Goal: Task Accomplishment & Management: Complete application form

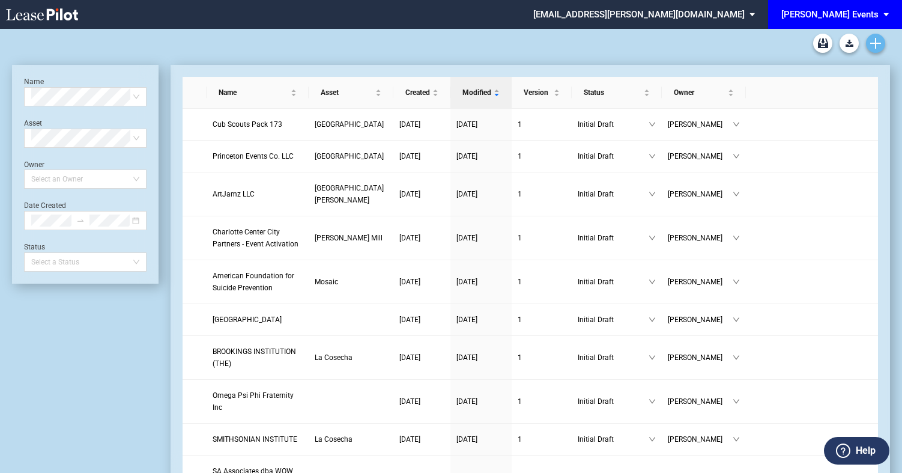
click at [874, 43] on use "Create new document" at bounding box center [876, 43] width 11 height 11
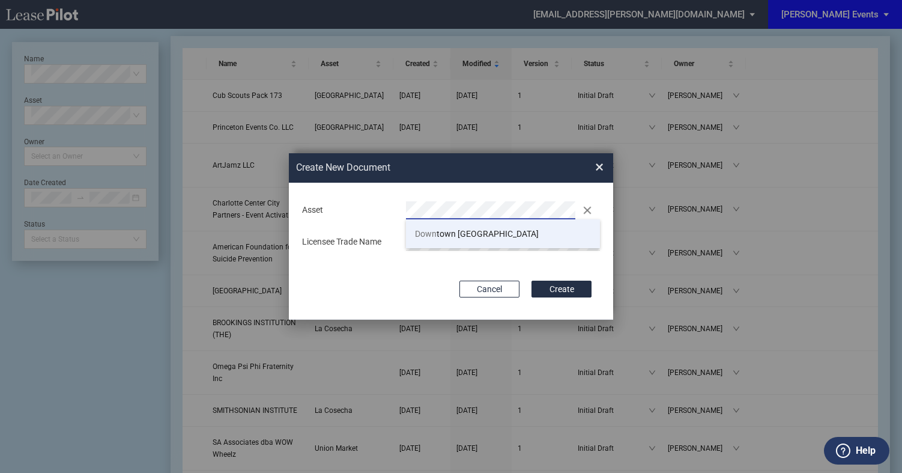
click at [449, 234] on span "Down town Palm Beach Gardens" at bounding box center [477, 234] width 124 height 10
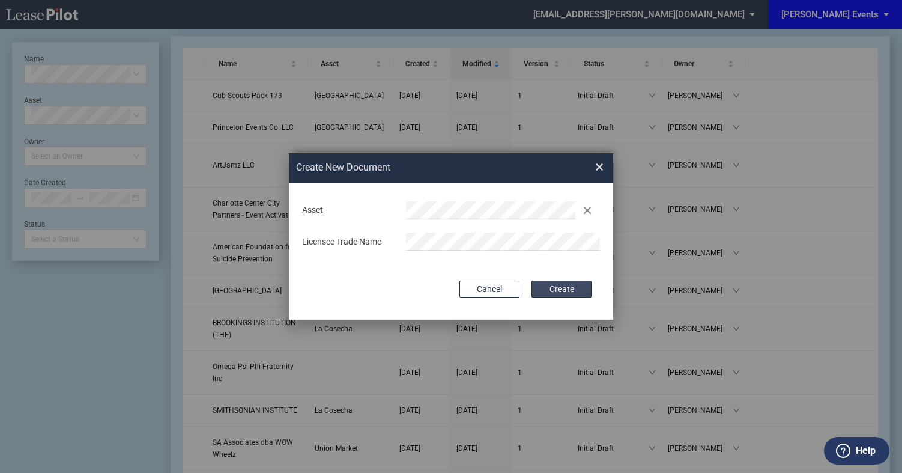
click at [557, 288] on button "Create" at bounding box center [562, 289] width 60 height 17
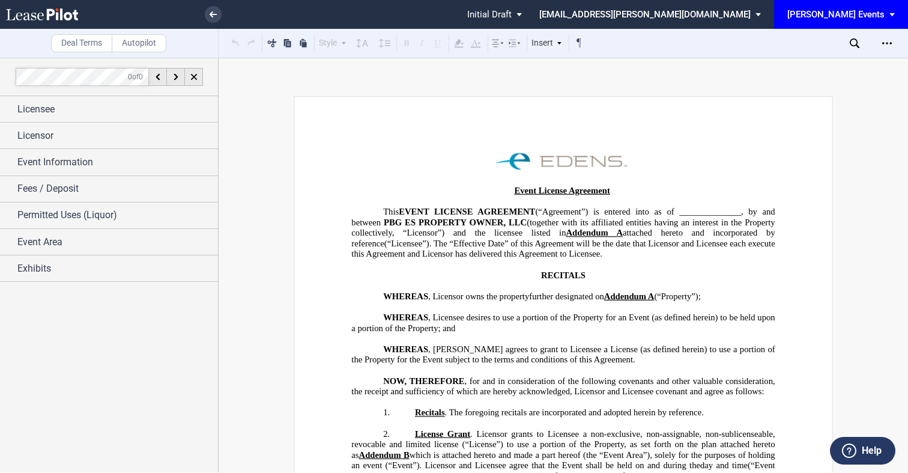
click at [99, 90] on div "0 of 0" at bounding box center [109, 77] width 219 height 38
click at [96, 102] on div "Licensee" at bounding box center [117, 109] width 201 height 14
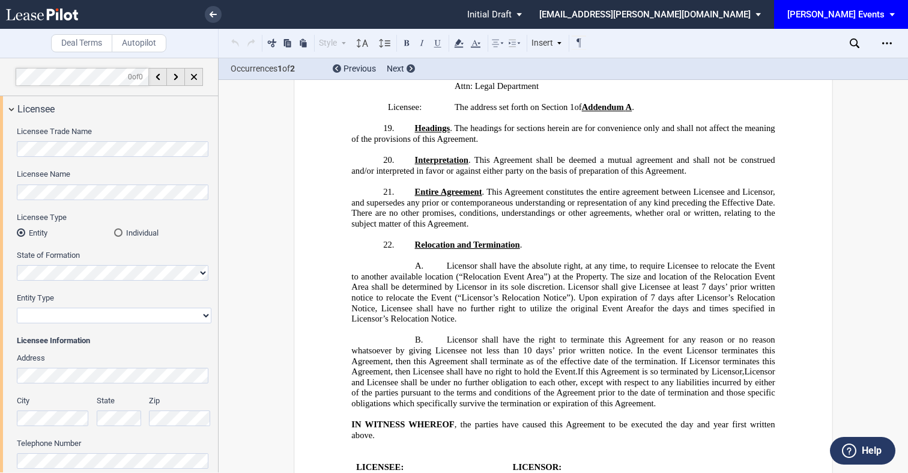
scroll to position [1745, 0]
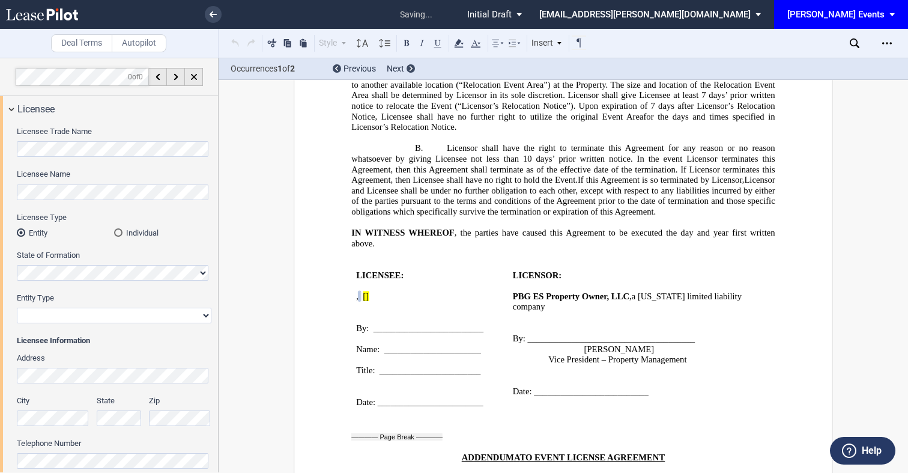
click at [73, 315] on select "Corporation Limited Liability Company General Partnership Limited Partnership N…" at bounding box center [114, 316] width 195 height 16
select select "limited liability company"
click at [17, 308] on select "Corporation Limited Liability Company General Partnership Limited Partnership N…" at bounding box center [114, 316] width 195 height 16
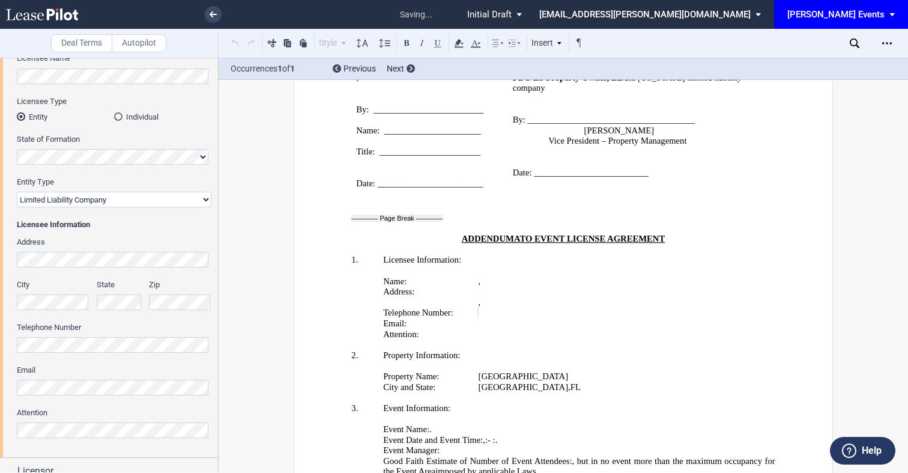
scroll to position [185, 0]
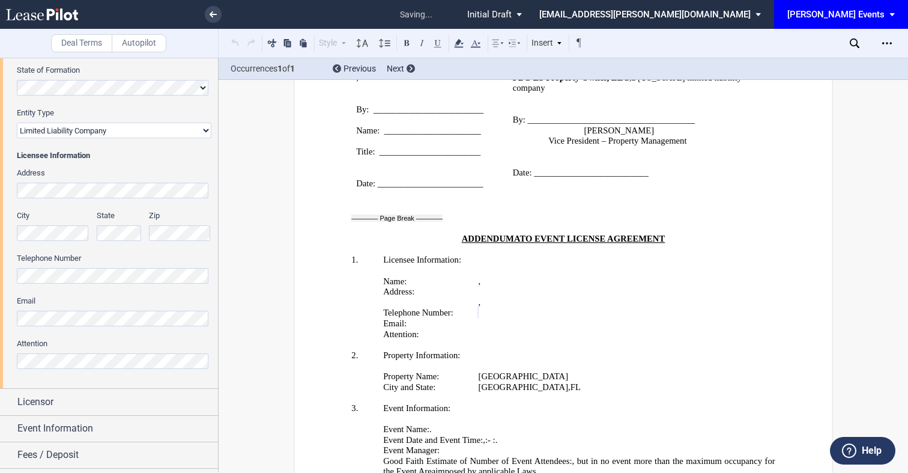
click at [133, 309] on div "Email" at bounding box center [114, 311] width 195 height 31
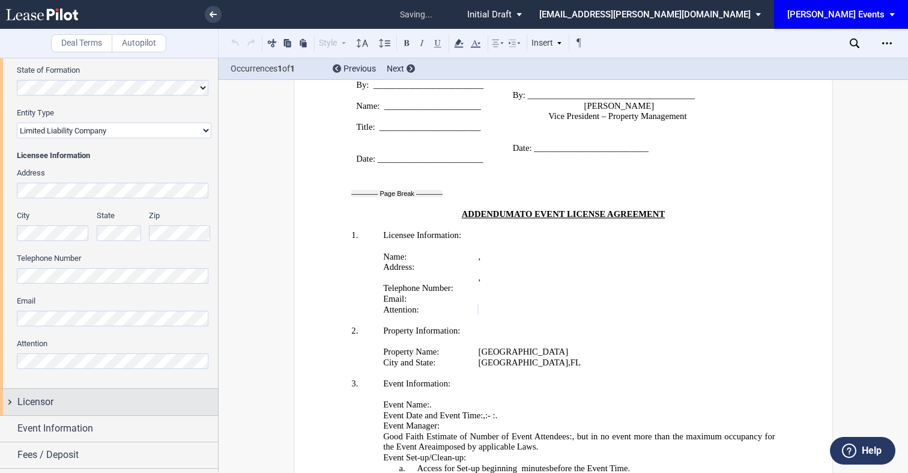
click at [84, 403] on div "Licensor" at bounding box center [117, 402] width 201 height 14
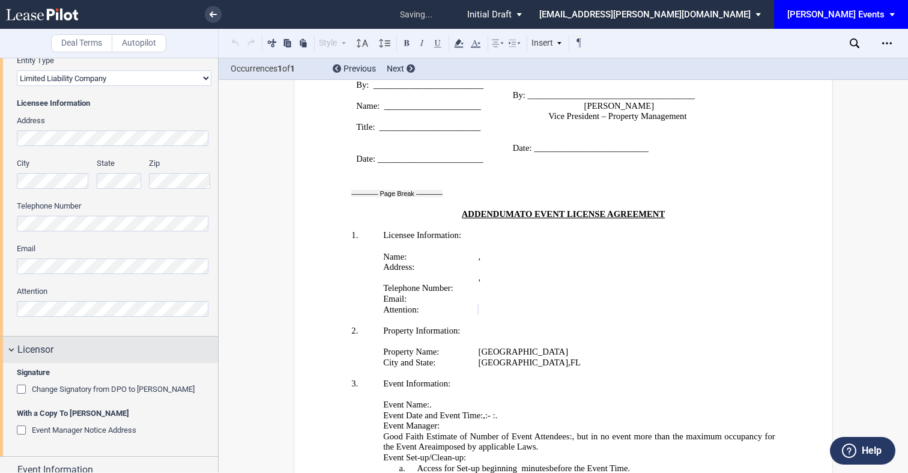
scroll to position [272, 0]
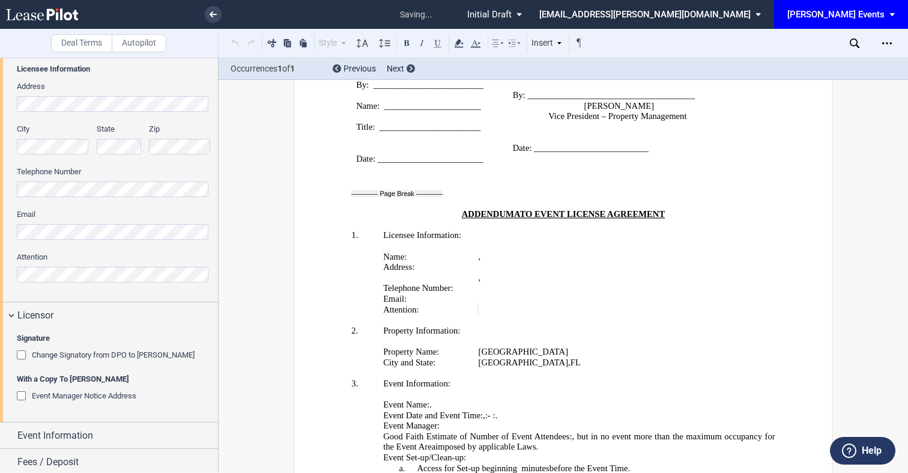
click at [84, 400] on span "Event Manager Notice Address" at bounding box center [84, 395] width 105 height 9
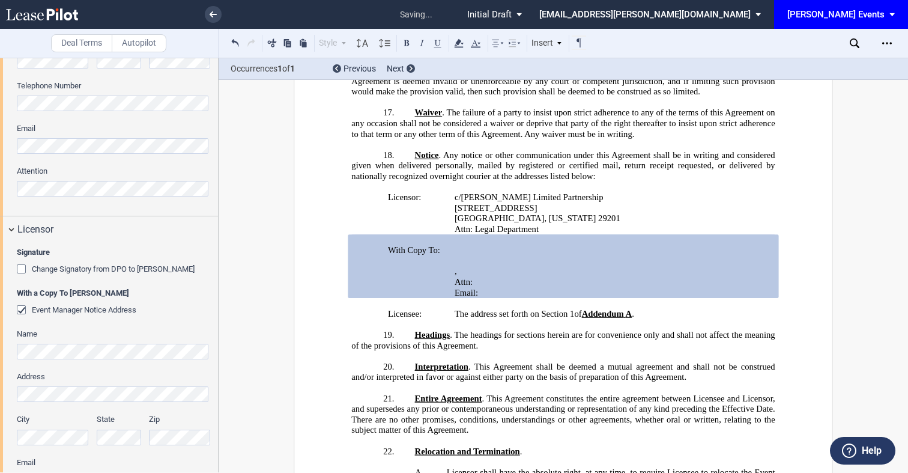
scroll to position [1389, 0]
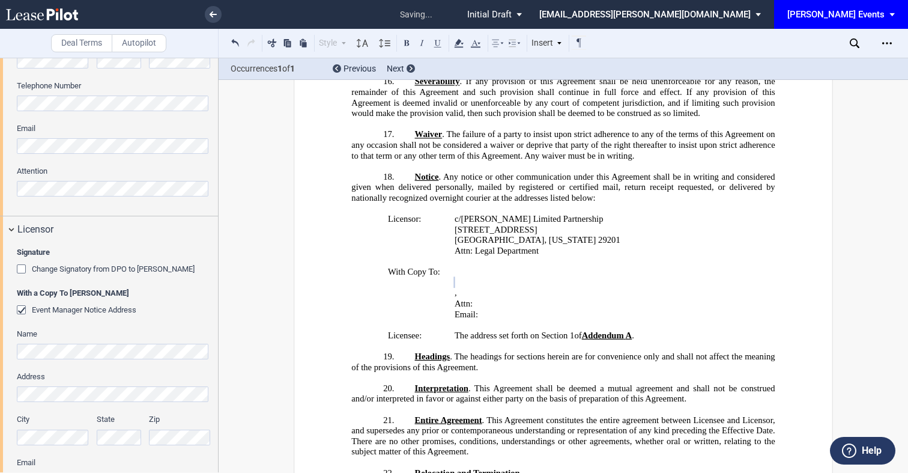
click at [49, 424] on label "City" at bounding box center [53, 419] width 73 height 11
click at [168, 446] on div "Zip" at bounding box center [184, 435] width 70 height 43
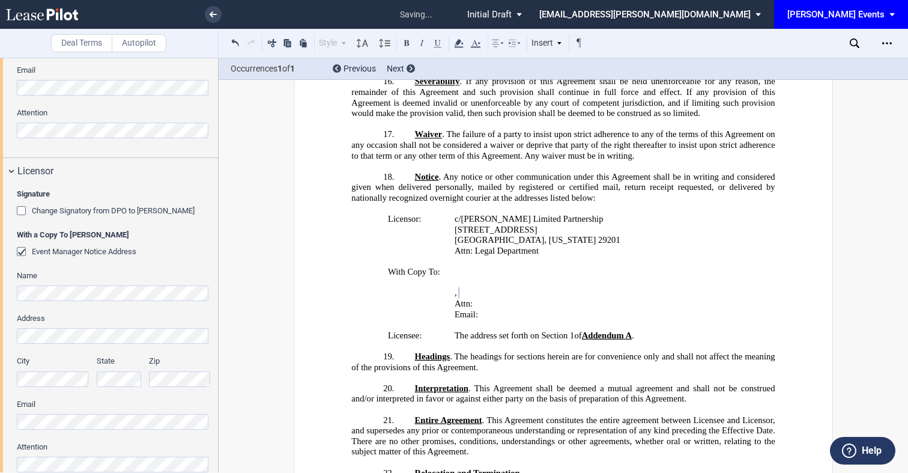
scroll to position [451, 0]
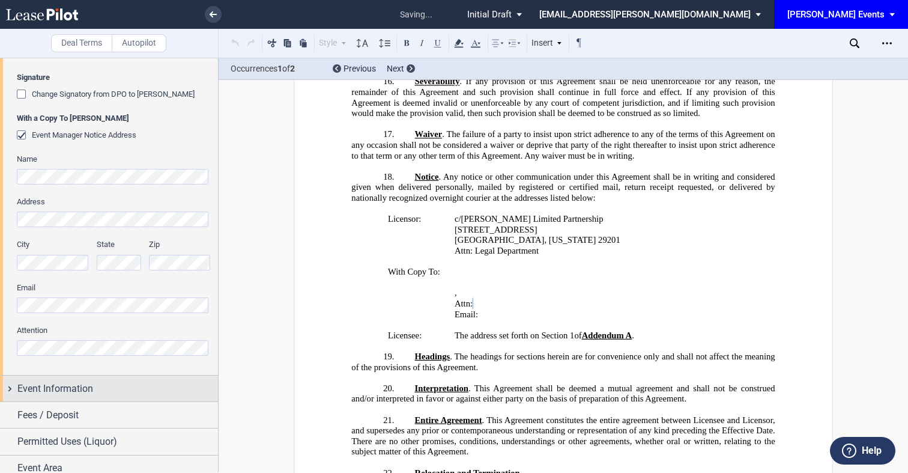
click at [65, 391] on span "Event Information" at bounding box center [55, 389] width 76 height 14
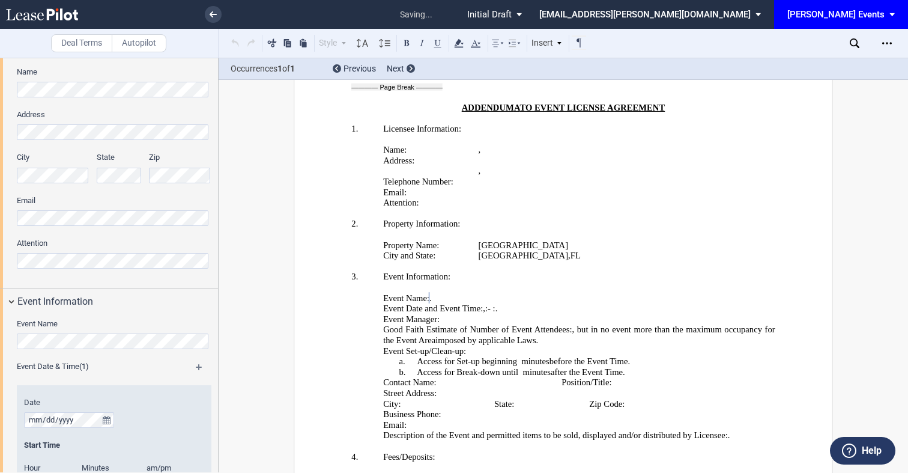
scroll to position [641, 0]
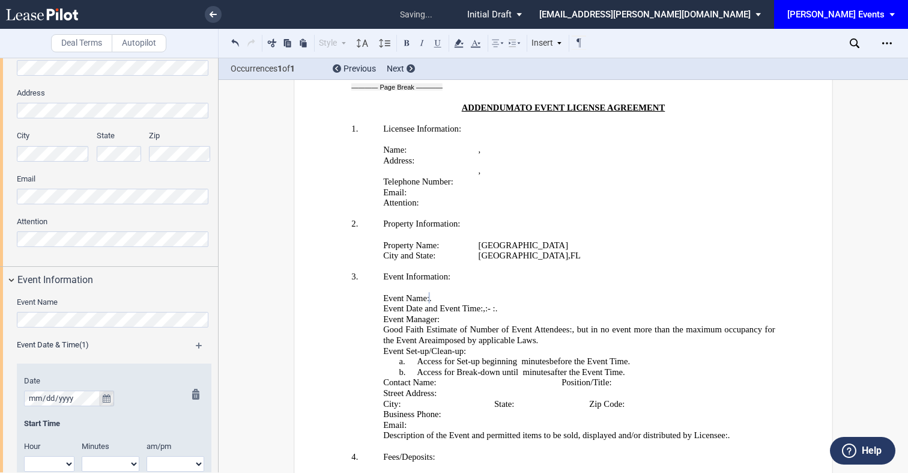
click at [107, 392] on button "true" at bounding box center [106, 399] width 15 height 16
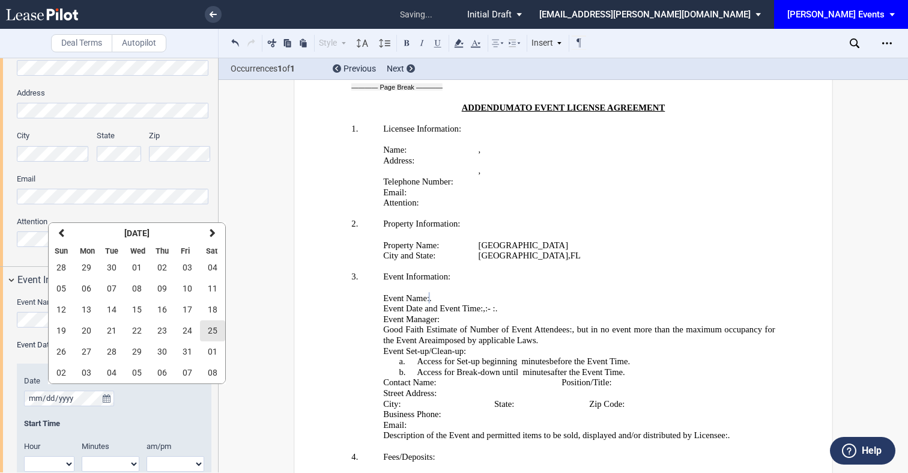
click at [216, 331] on button "25" at bounding box center [212, 330] width 25 height 21
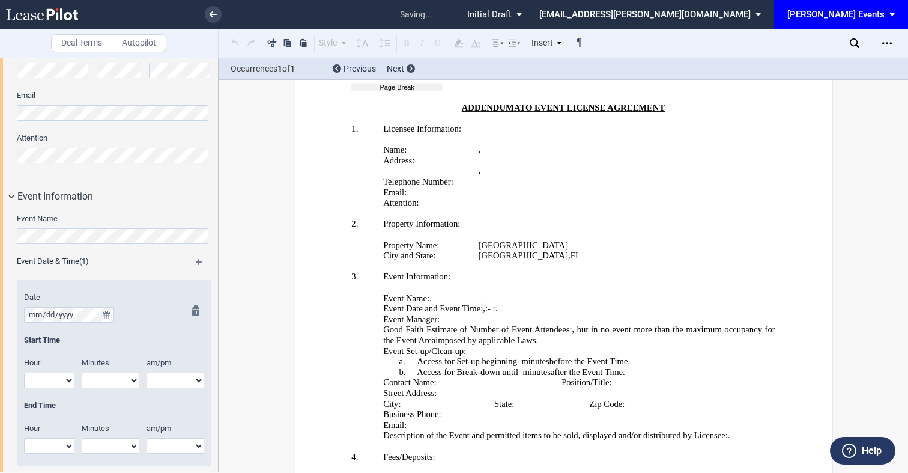
scroll to position [740, 0]
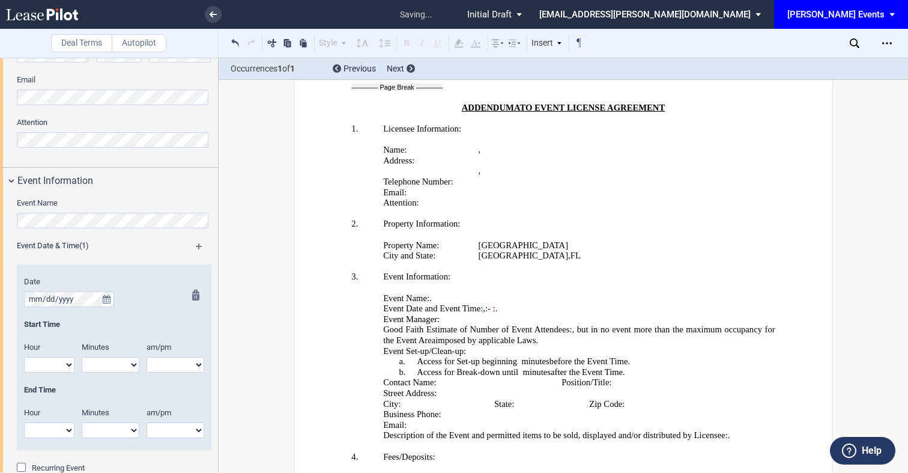
click at [57, 369] on select "1 2 3 4 5 6 7 8 9 10 11 12" at bounding box center [49, 365] width 50 height 16
select select "11"
click at [24, 357] on select "1 2 3 4 5 6 7 8 9 10 11 12" at bounding box center [49, 365] width 50 height 16
click at [123, 368] on select "00 05 10 15 20 25 30 35 40 45 50 55" at bounding box center [111, 365] width 58 height 16
select select "00"
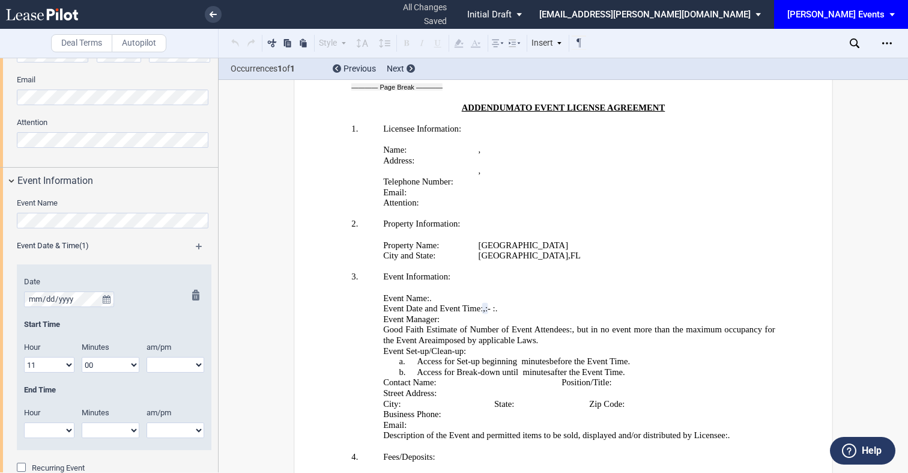
click at [82, 357] on select "00 05 10 15 20 25 30 35 40 45 50 55" at bounding box center [111, 365] width 58 height 16
click at [168, 360] on select "am pm" at bounding box center [176, 365] width 58 height 16
select select "am"
click at [147, 357] on select "am pm" at bounding box center [176, 365] width 58 height 16
click at [50, 434] on select "1 2 3 4 5 6 7 8 9 10 11 12" at bounding box center [49, 430] width 50 height 16
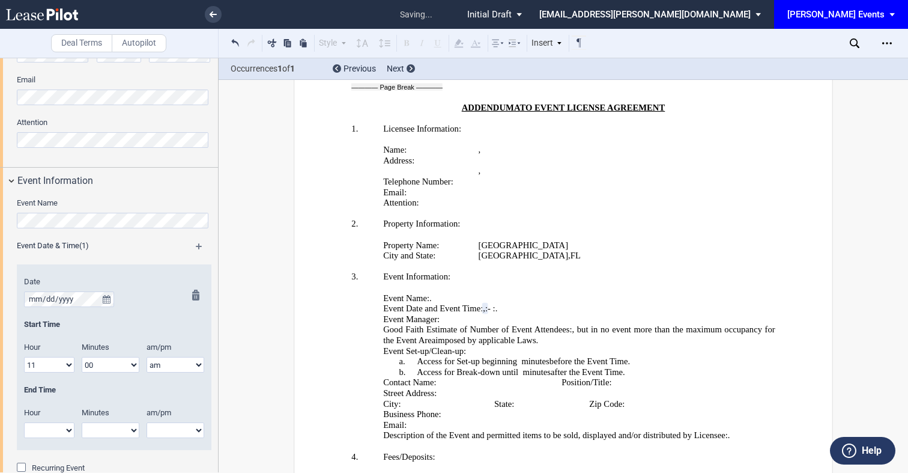
select select "1"
click at [24, 422] on select "1 2 3 4 5 6 7 8 9 10 11 12" at bounding box center [49, 430] width 50 height 16
click at [112, 425] on select "00 05 10 15 20 25 30 35 40 45 50 55" at bounding box center [111, 430] width 58 height 16
select select "00"
click at [82, 422] on select "00 05 10 15 20 25 30 35 40 45 50 55" at bounding box center [111, 430] width 58 height 16
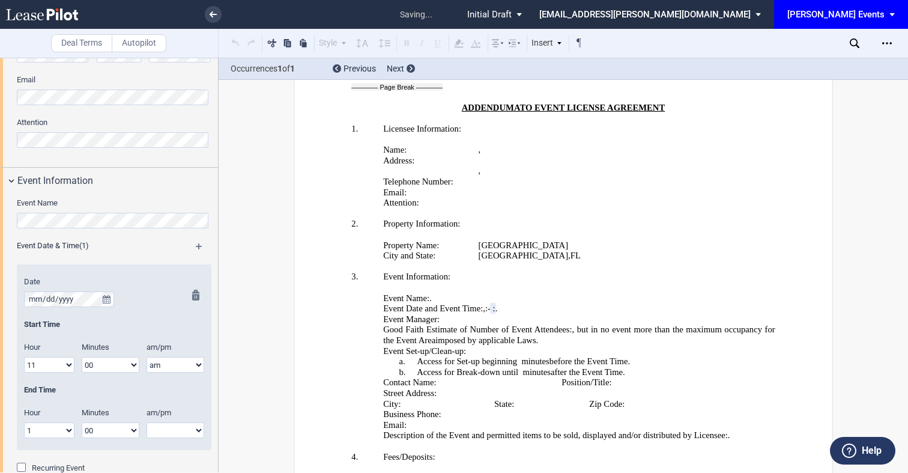
click at [162, 430] on select "am pm" at bounding box center [176, 430] width 58 height 16
select select "pm"
click at [147, 422] on select "am pm" at bounding box center [176, 430] width 58 height 16
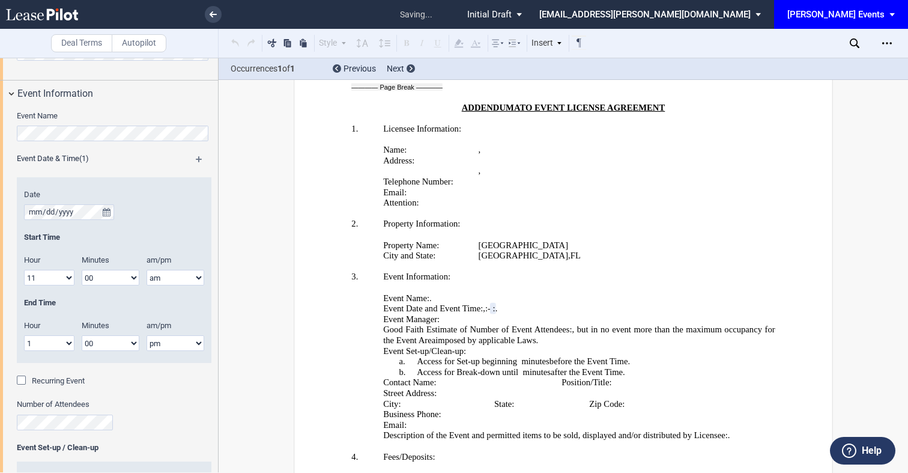
scroll to position [869, 0]
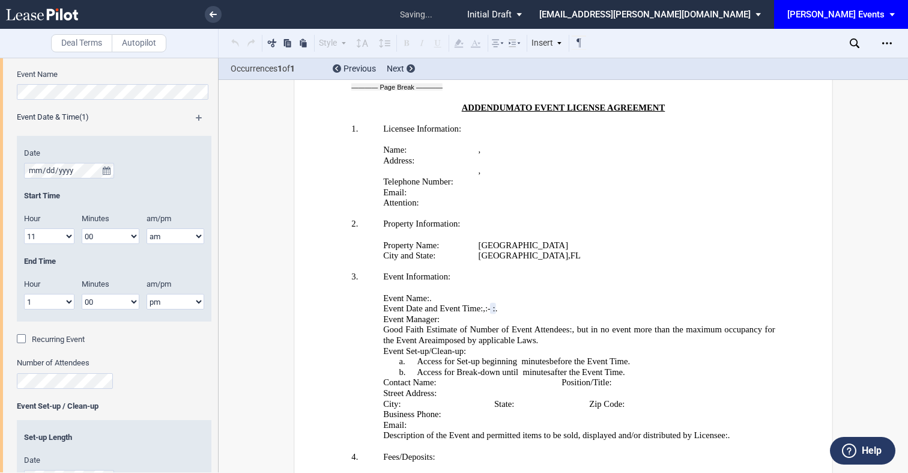
click at [56, 336] on span "Recurring Event" at bounding box center [58, 339] width 53 height 9
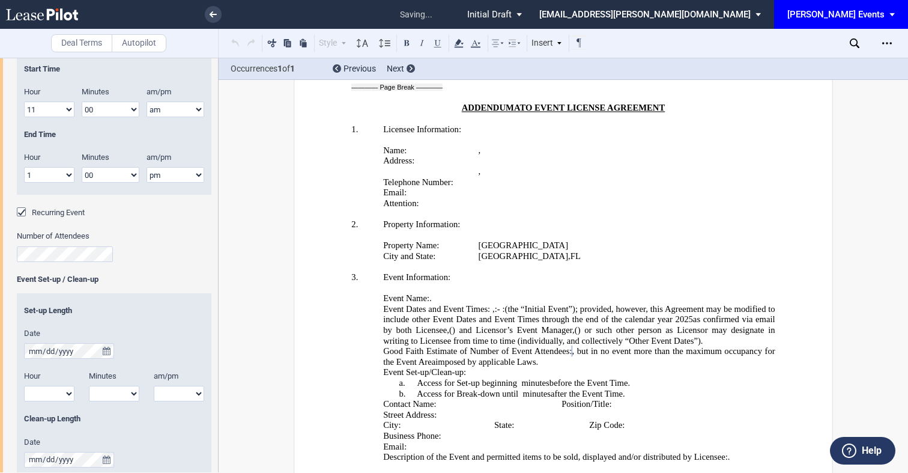
scroll to position [1027, 0]
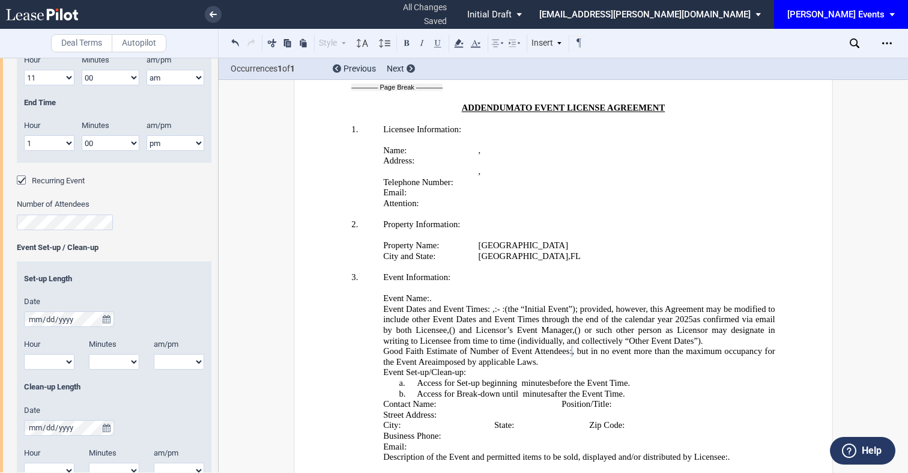
click at [53, 359] on select "1 2 3 4 5 6 7 8 9 10 11 12" at bounding box center [49, 362] width 50 height 16
click at [108, 365] on select "00 05 10 15 20 25 30 35 40 45 50 55" at bounding box center [114, 362] width 50 height 16
select select "30"
click at [89, 354] on select "00 05 10 15 20 25 30 35 40 45 50 55" at bounding box center [114, 362] width 50 height 16
click at [169, 368] on select "am pm" at bounding box center [179, 362] width 50 height 16
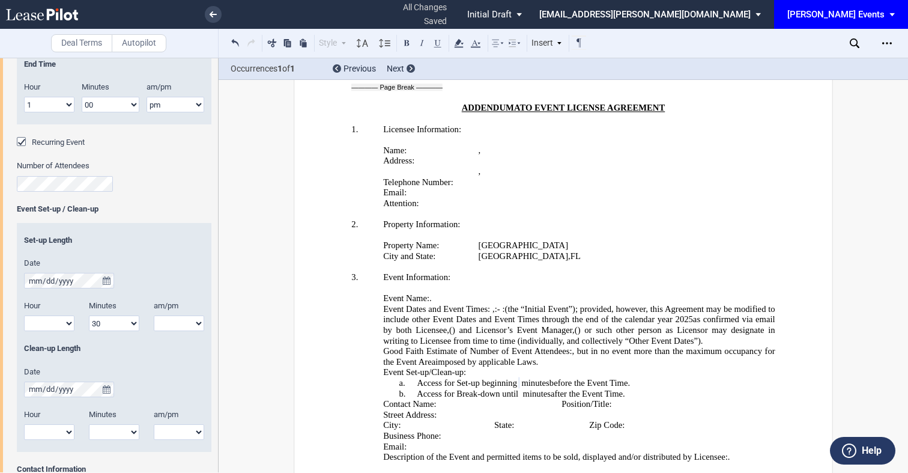
scroll to position [1071, 0]
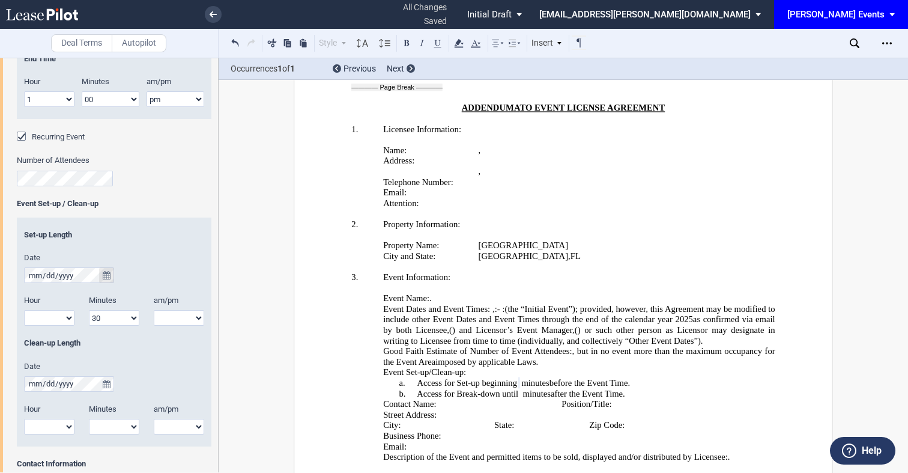
click at [105, 278] on icon "true" at bounding box center [107, 275] width 8 height 8
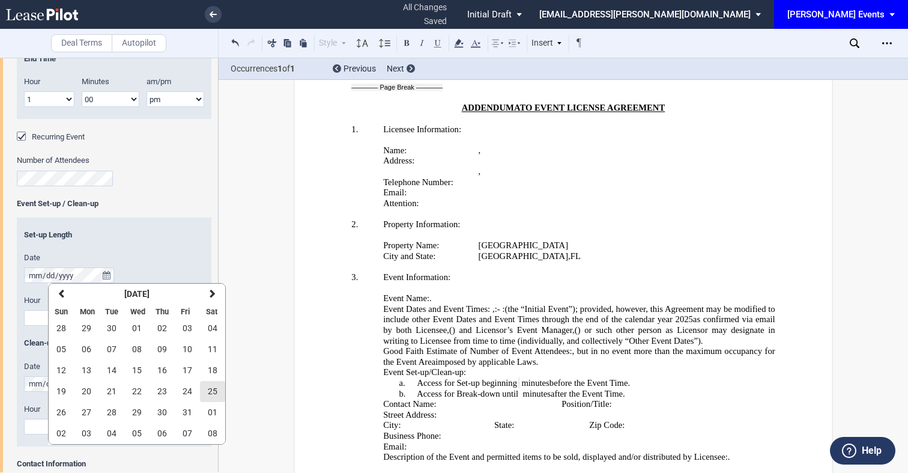
click at [212, 392] on span "25" at bounding box center [213, 391] width 10 height 10
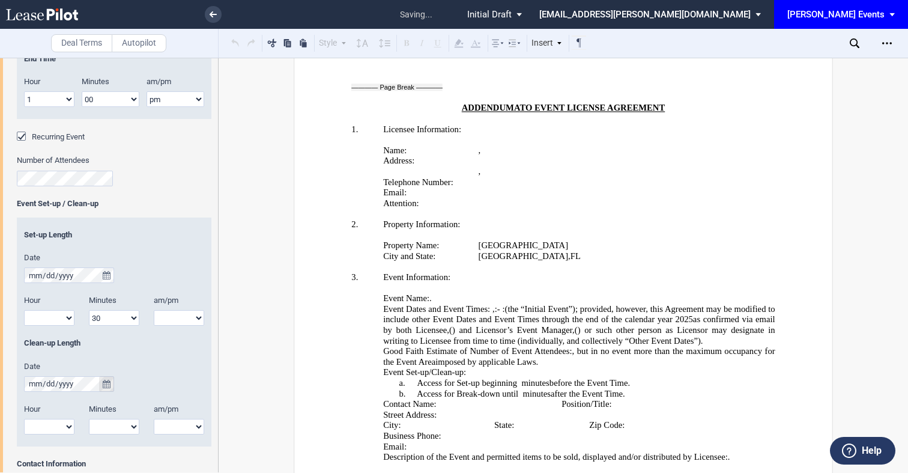
click at [104, 382] on icon "true" at bounding box center [107, 384] width 8 height 8
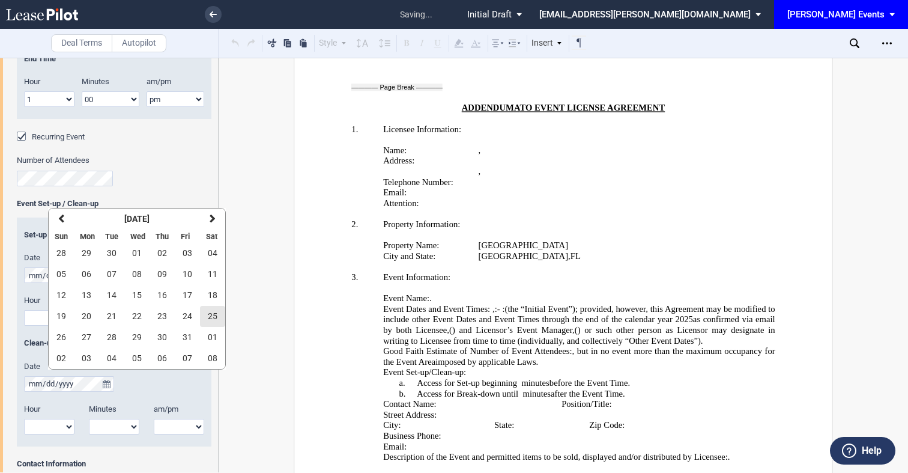
click at [213, 314] on span "25" at bounding box center [213, 316] width 10 height 10
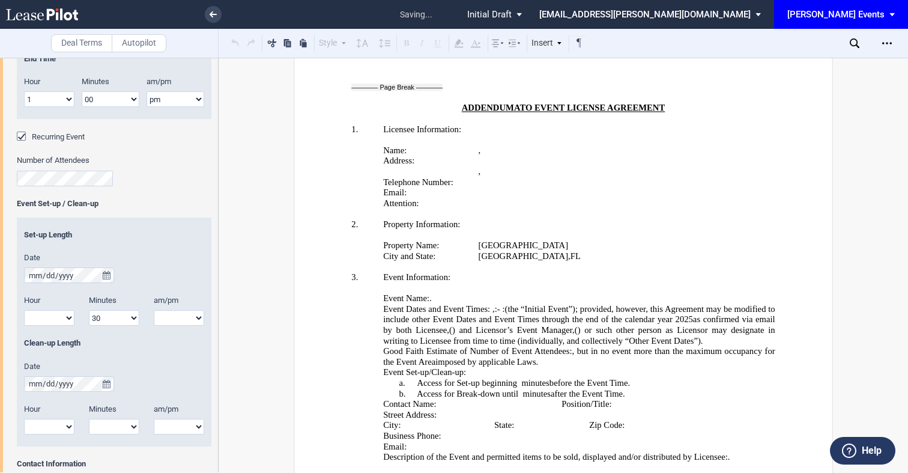
click at [127, 434] on select "00 05 10 15 20 25 30 35 40 45 50 55" at bounding box center [114, 427] width 50 height 16
select select "30"
click at [89, 419] on select "00 05 10 15 20 25 30 35 40 45 50 55" at bounding box center [114, 427] width 50 height 16
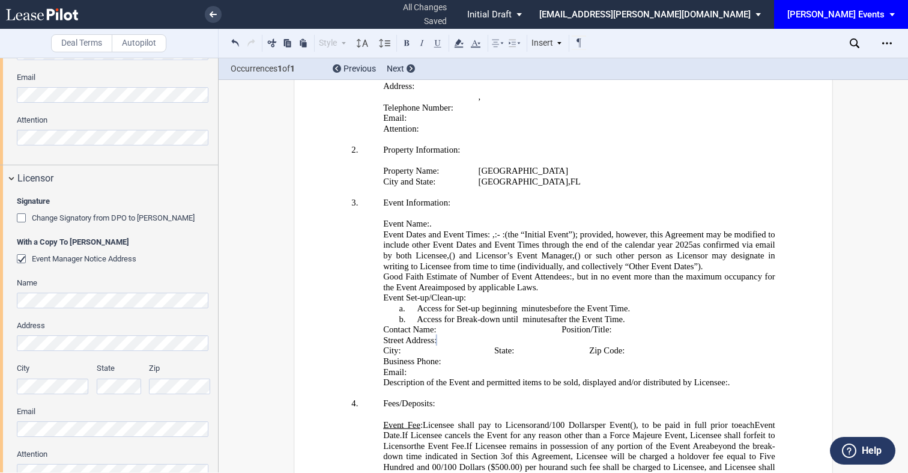
scroll to position [457, 0]
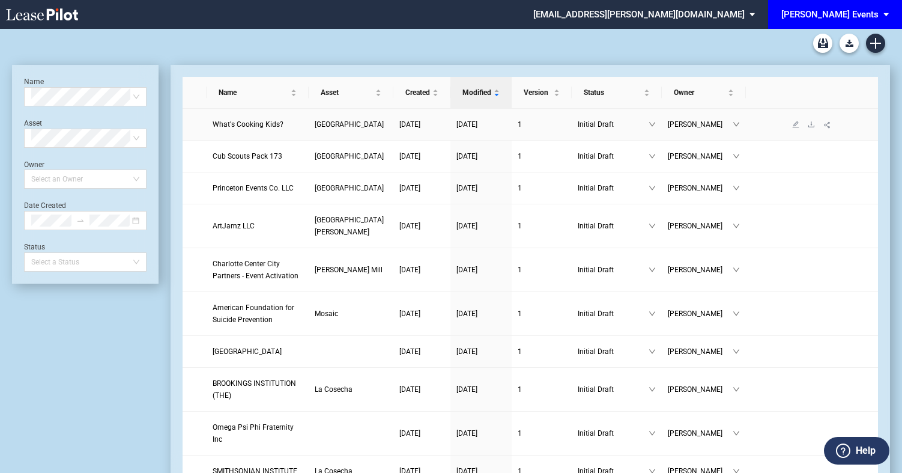
click at [231, 129] on span "What's Cooking Kids?" at bounding box center [248, 124] width 71 height 8
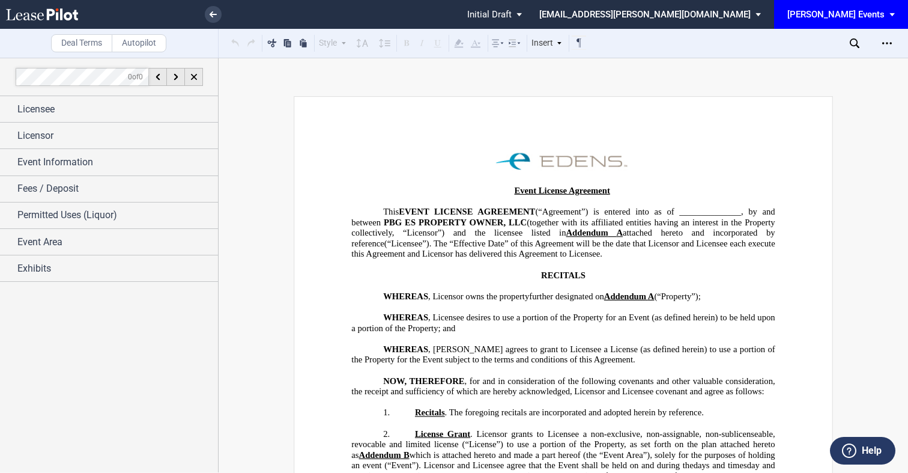
click at [119, 89] on div "0 of 0" at bounding box center [109, 77] width 219 height 38
click at [119, 126] on div "Licensor" at bounding box center [109, 136] width 218 height 26
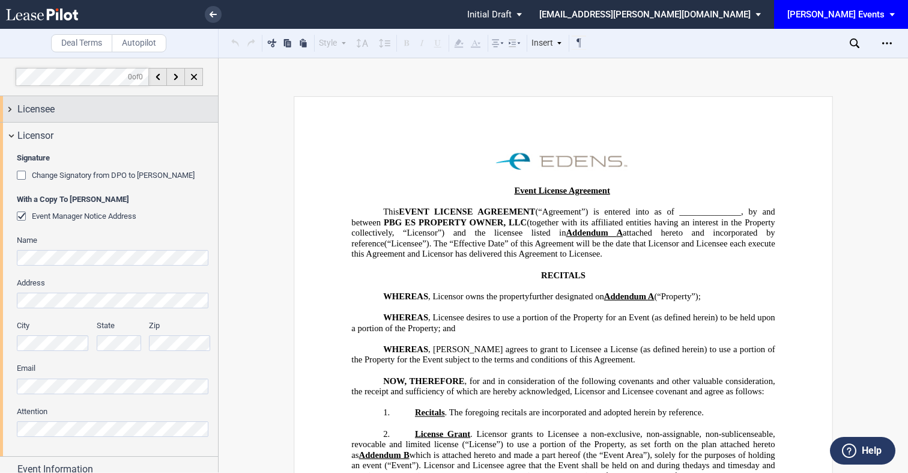
click at [123, 106] on div "Licensee" at bounding box center [117, 109] width 201 height 14
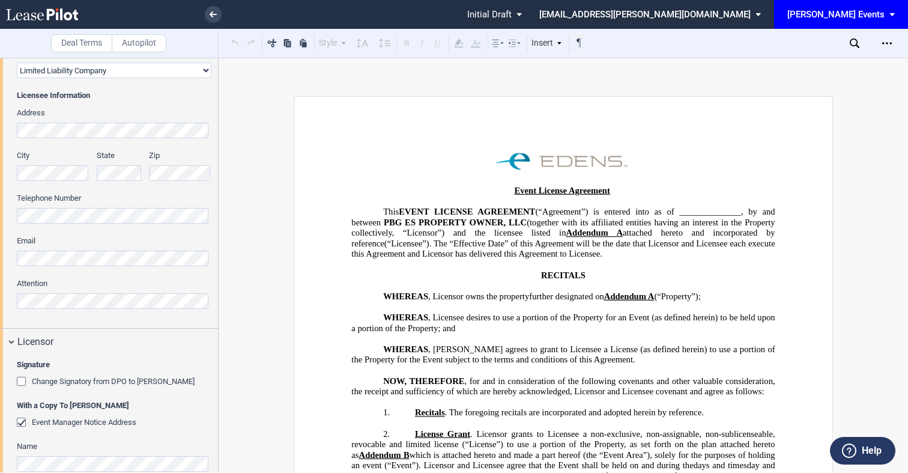
scroll to position [256, 0]
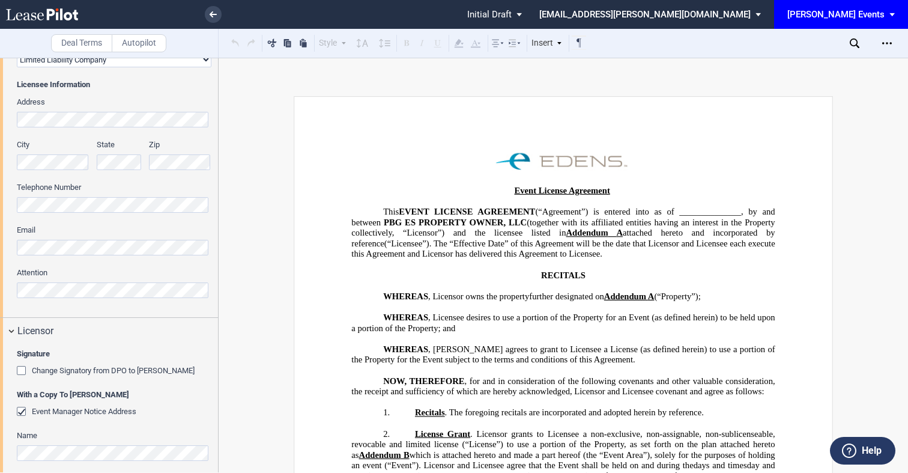
click at [97, 127] on div "Address City State Zip Telephone Number Email Attention" at bounding box center [114, 204] width 195 height 214
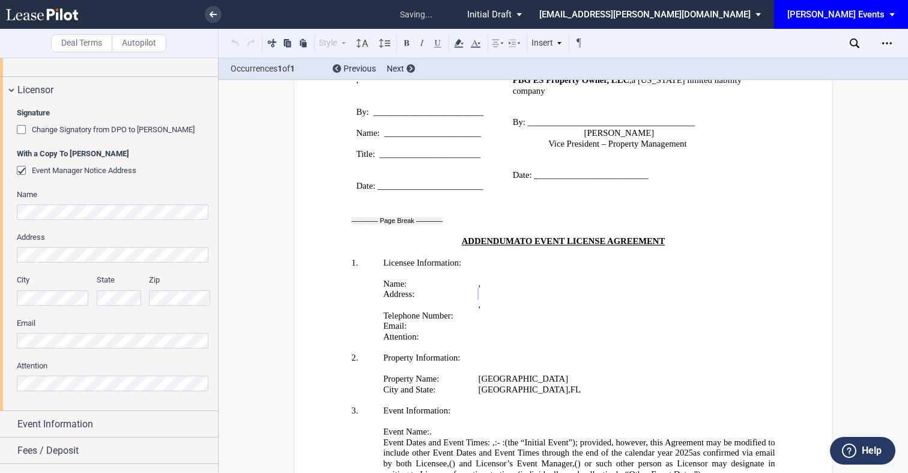
scroll to position [568, 0]
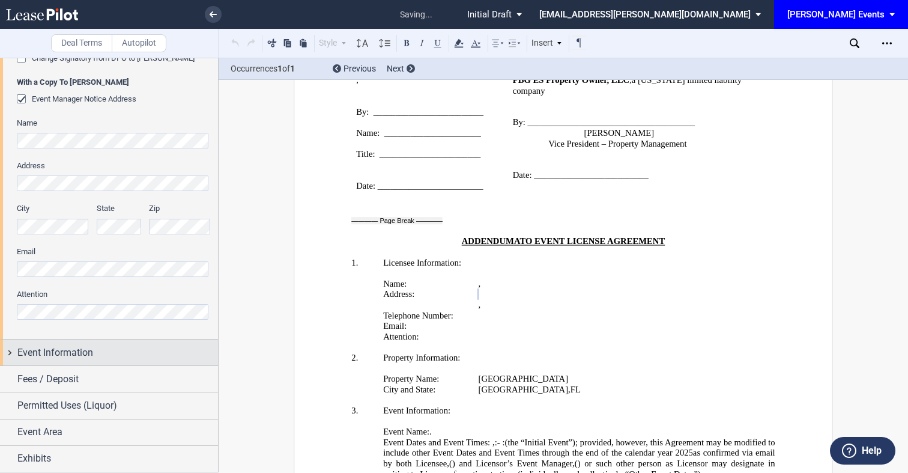
click at [73, 344] on div "Event Information" at bounding box center [109, 352] width 218 height 26
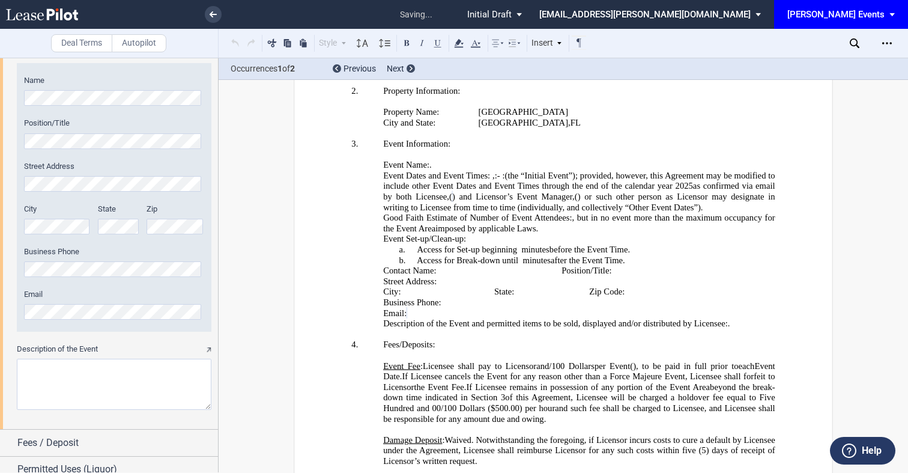
scroll to position [1527, 0]
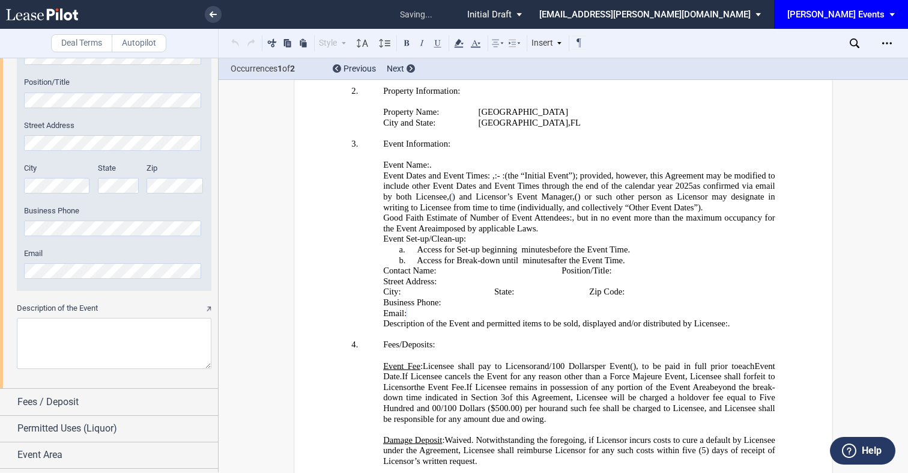
click at [154, 338] on textarea "Description of the Event" at bounding box center [114, 343] width 195 height 51
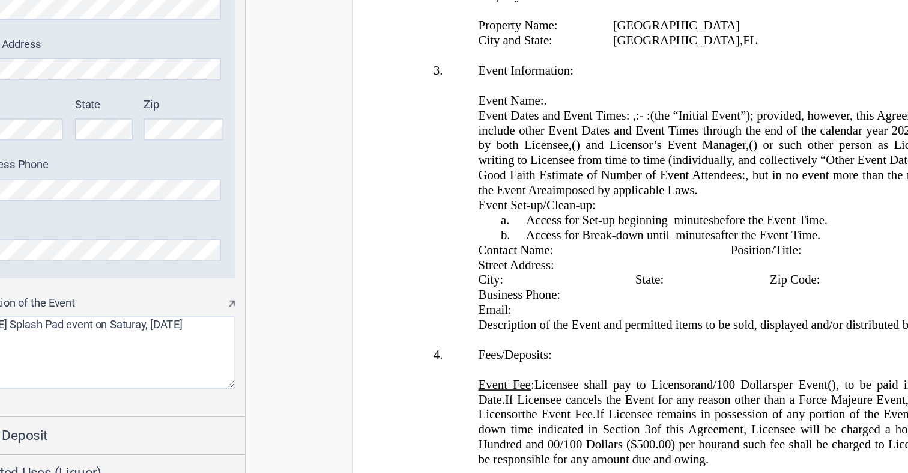
drag, startPoint x: 158, startPoint y: 324, endPoint x: 205, endPoint y: 332, distance: 47.6
click at [158, 324] on textarea "Description of the Event" at bounding box center [114, 343] width 195 height 51
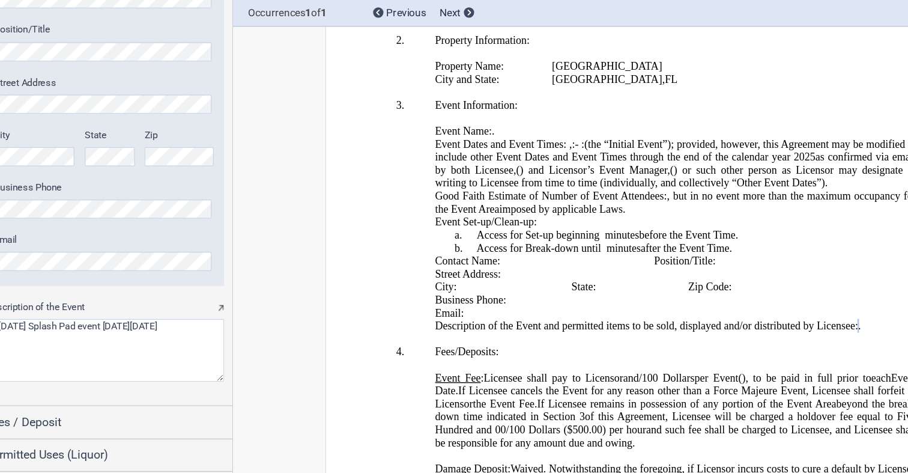
click at [128, 329] on textarea "Description of the Event" at bounding box center [114, 343] width 195 height 51
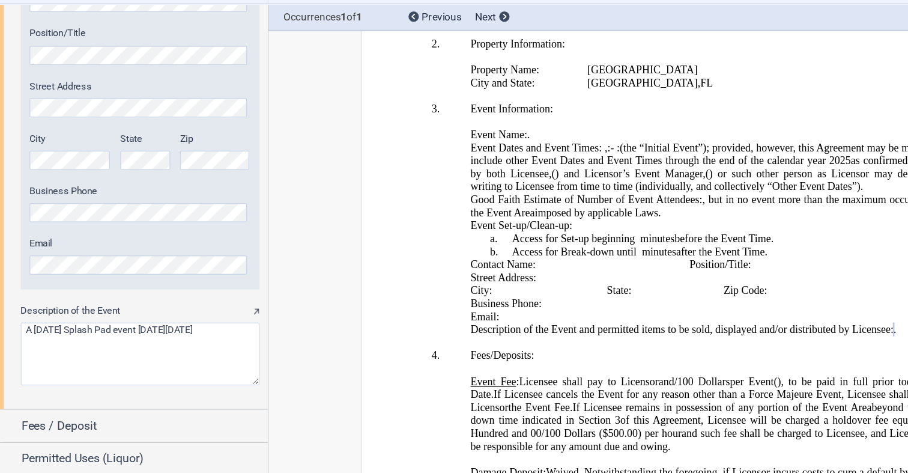
click at [64, 324] on textarea "Description of the Event" at bounding box center [114, 343] width 195 height 51
click at [57, 336] on textarea "Description of the Event" at bounding box center [114, 343] width 195 height 51
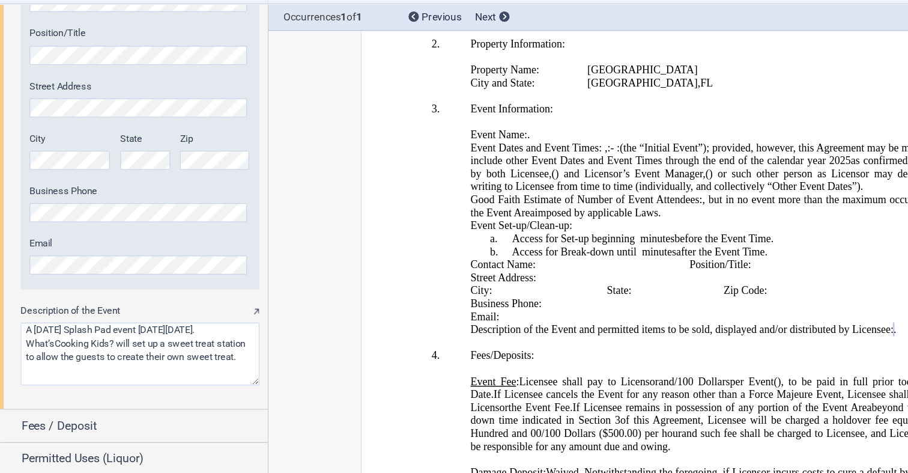
click at [59, 336] on textarea "Description of the Event" at bounding box center [114, 343] width 195 height 51
click at [55, 337] on textarea "Description of the Event" at bounding box center [114, 343] width 195 height 51
click at [58, 332] on textarea "Description of the Event" at bounding box center [114, 343] width 195 height 51
click at [276, 367] on div "Deal Terms Autopilot Style Normal 8pt 9pt 10pt 10.5pt 11pt 12pt 14pt 16pt Norma…" at bounding box center [454, 265] width 908 height 415
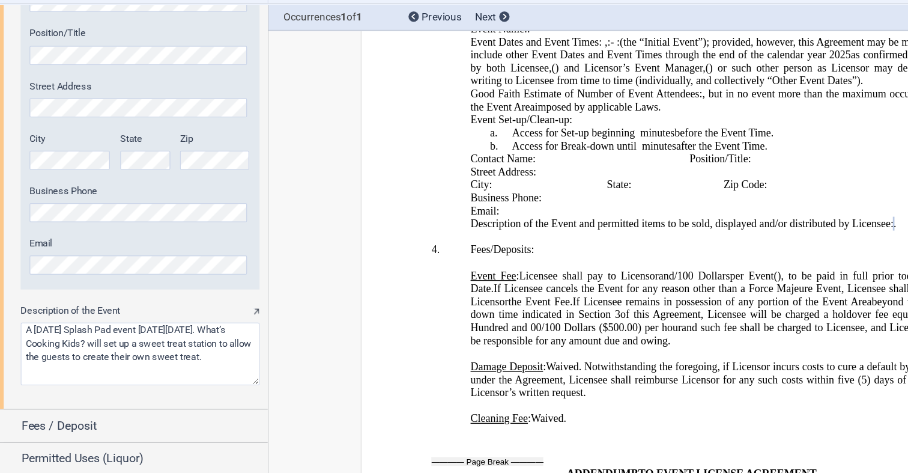
drag, startPoint x: 26, startPoint y: 333, endPoint x: 62, endPoint y: 333, distance: 36.0
click at [28, 333] on textarea "Description of the Event" at bounding box center [114, 343] width 195 height 51
click at [27, 335] on textarea "Description of the Event" at bounding box center [114, 343] width 195 height 51
click at [31, 335] on textarea "Description of the Event" at bounding box center [114, 343] width 195 height 51
click at [151, 359] on textarea "Description of the Event" at bounding box center [114, 343] width 195 height 51
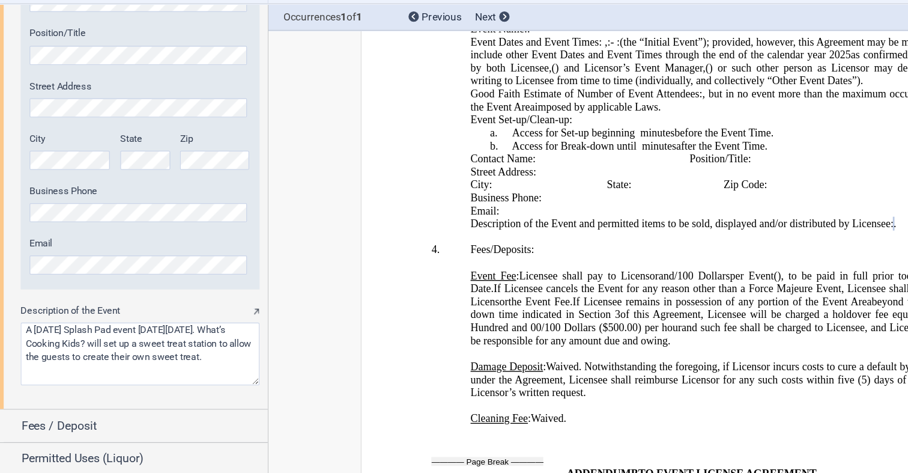
click at [34, 336] on textarea "Description of the Event" at bounding box center [114, 343] width 195 height 51
drag, startPoint x: 49, startPoint y: 335, endPoint x: 30, endPoint y: 334, distance: 19.2
click at [30, 334] on textarea "Description of the Event" at bounding box center [114, 343] width 195 height 51
click at [54, 356] on textarea "Description of the Event" at bounding box center [114, 343] width 195 height 51
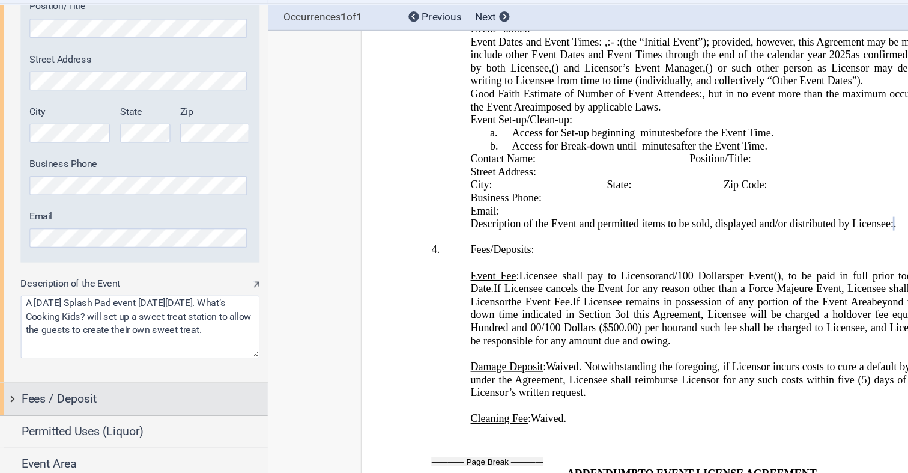
scroll to position [1550, 0]
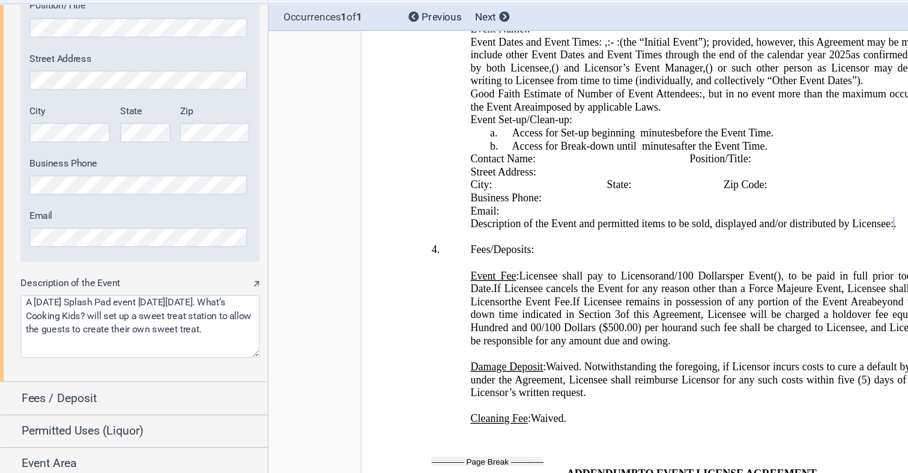
click at [143, 342] on textarea "Description of the Event" at bounding box center [114, 320] width 195 height 51
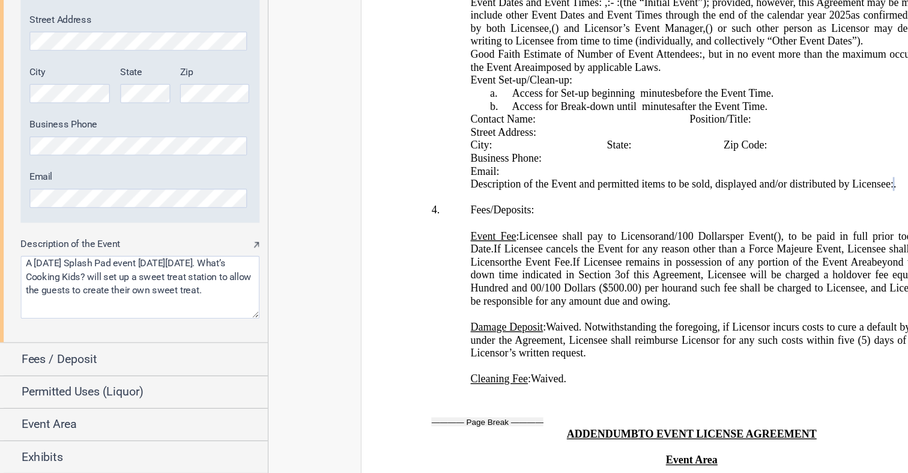
scroll to position [0, 0]
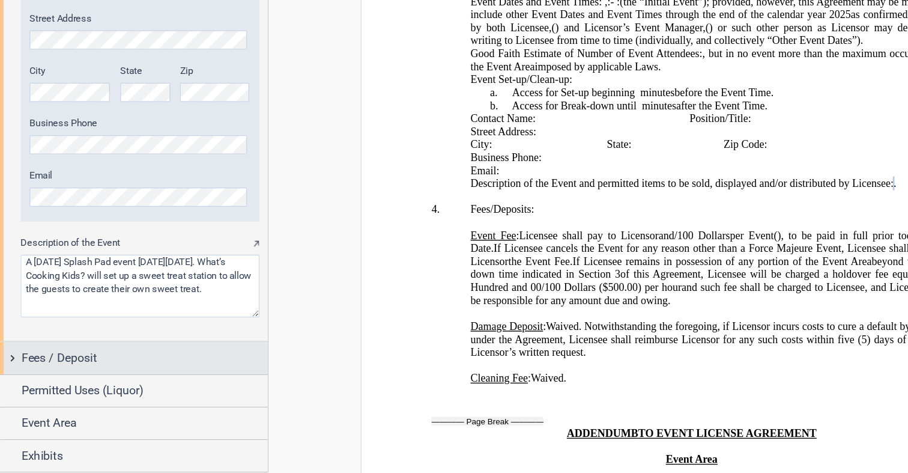
type textarea "A Halloween Splash Pad event on Saturday, October 25, 2025. What’s Cooking Kids…"
click at [144, 380] on div "Fees / Deposit" at bounding box center [117, 379] width 201 height 14
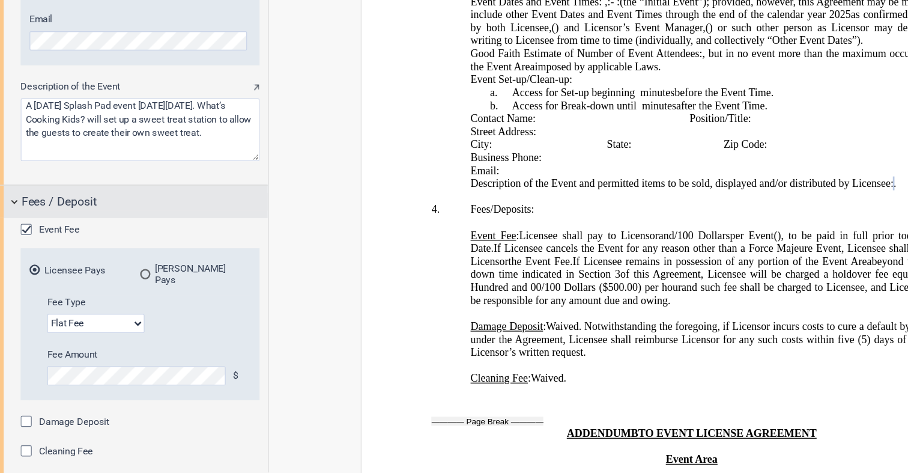
scroll to position [1678, 0]
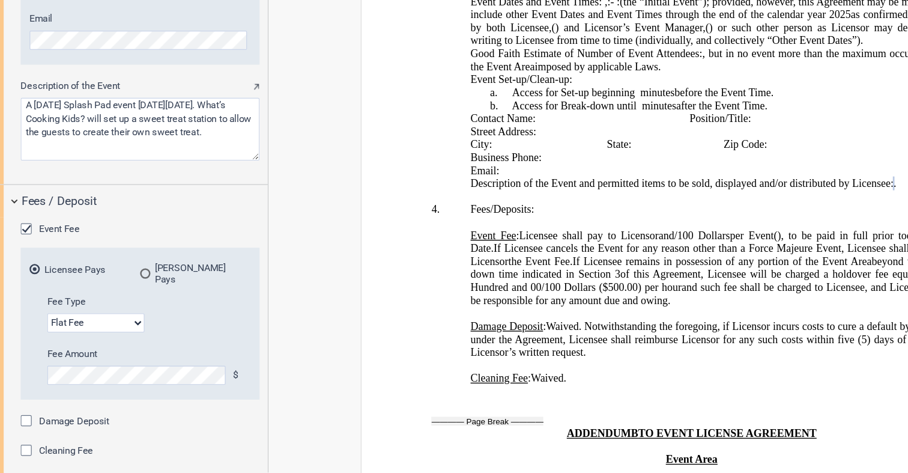
click at [118, 308] on div "EDENS Pays" at bounding box center [118, 310] width 8 height 8
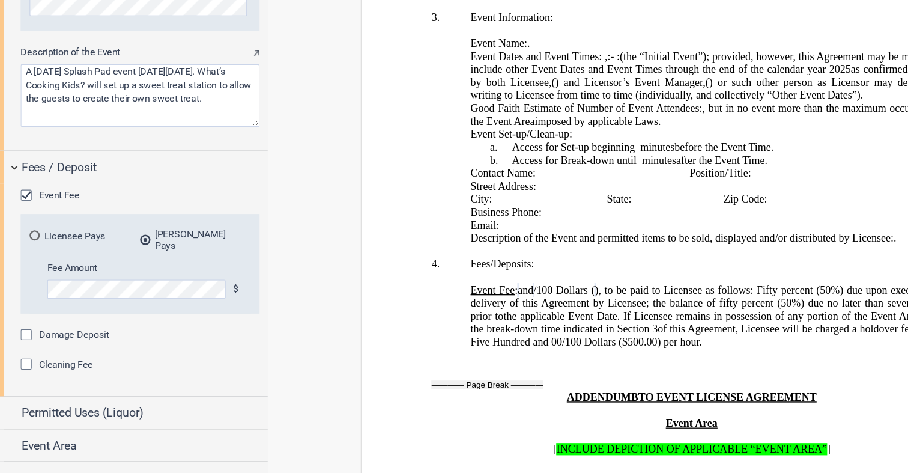
scroll to position [1716, 0]
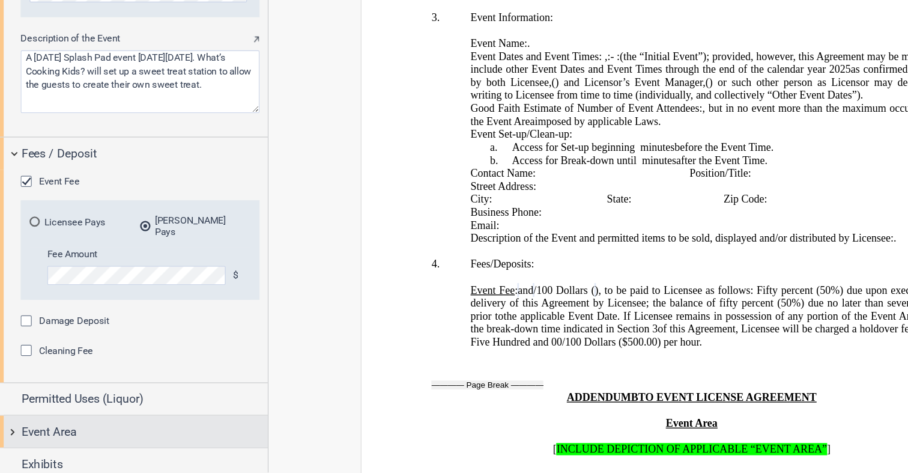
click at [110, 432] on div "Event Area" at bounding box center [117, 439] width 201 height 14
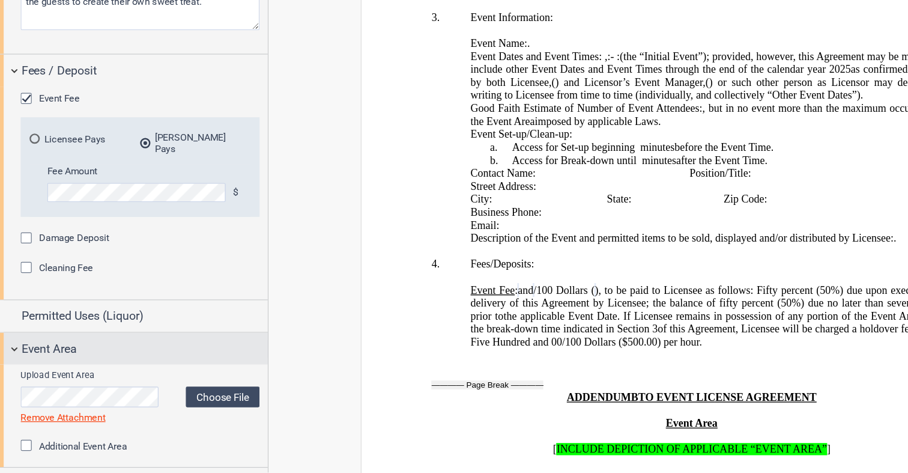
scroll to position [1809, 0]
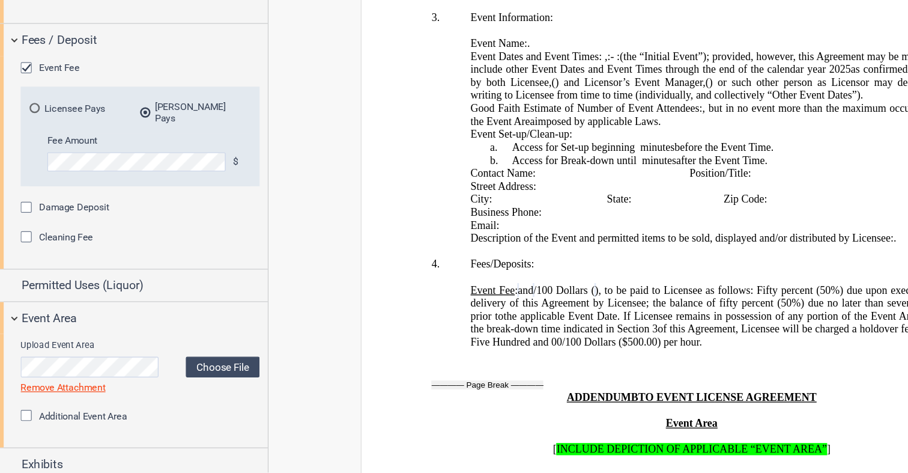
click at [170, 389] on div "Upload Event Area Choose File Loading Remove Attachment" at bounding box center [114, 386] width 195 height 45
click at [171, 382] on label "Choose File" at bounding box center [181, 386] width 60 height 17
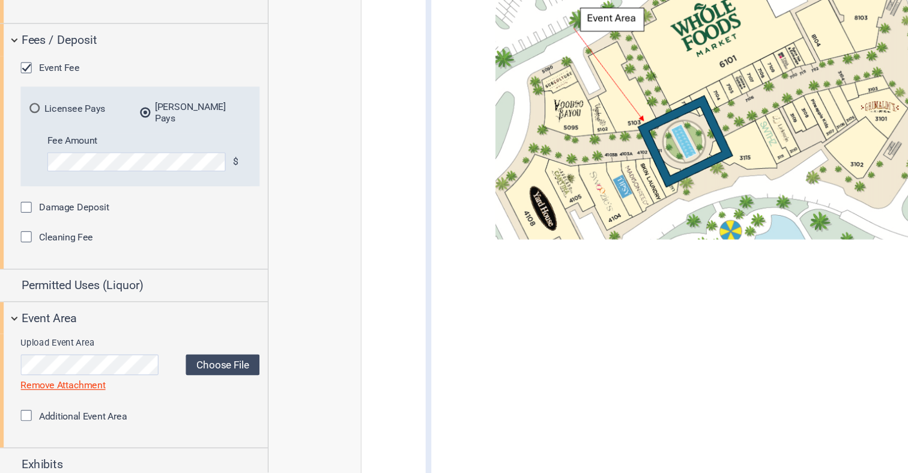
scroll to position [2807, 0]
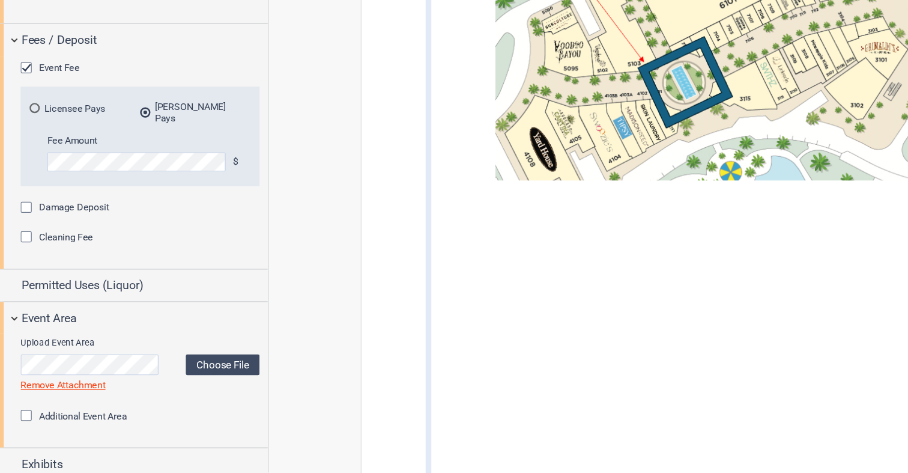
click at [184, 423] on div "Additional Event Area" at bounding box center [114, 427] width 195 height 12
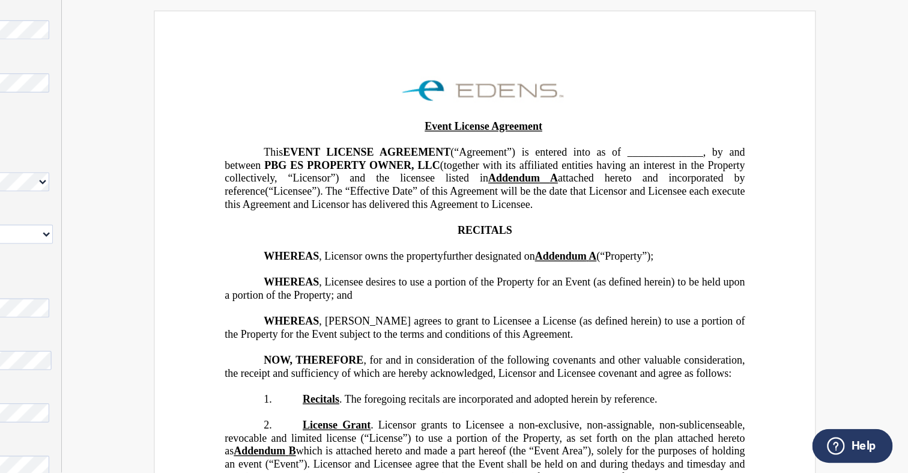
scroll to position [0, 0]
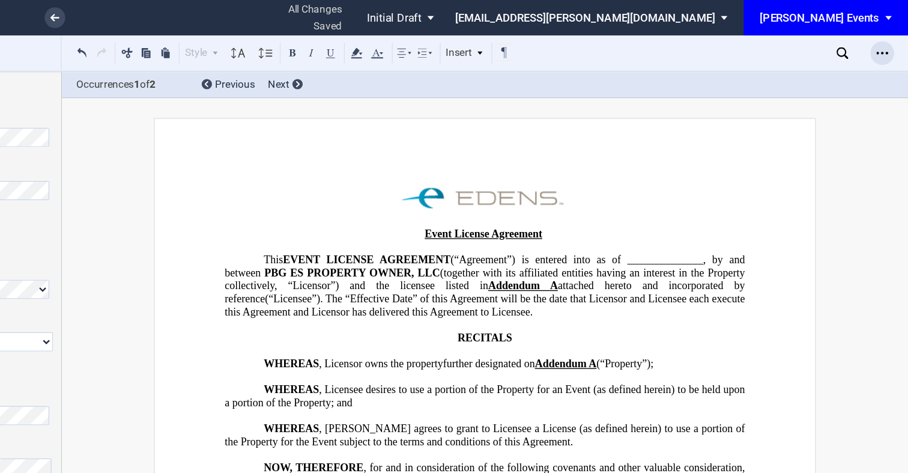
click at [892, 44] on div "Open Lease options menu" at bounding box center [887, 43] width 19 height 19
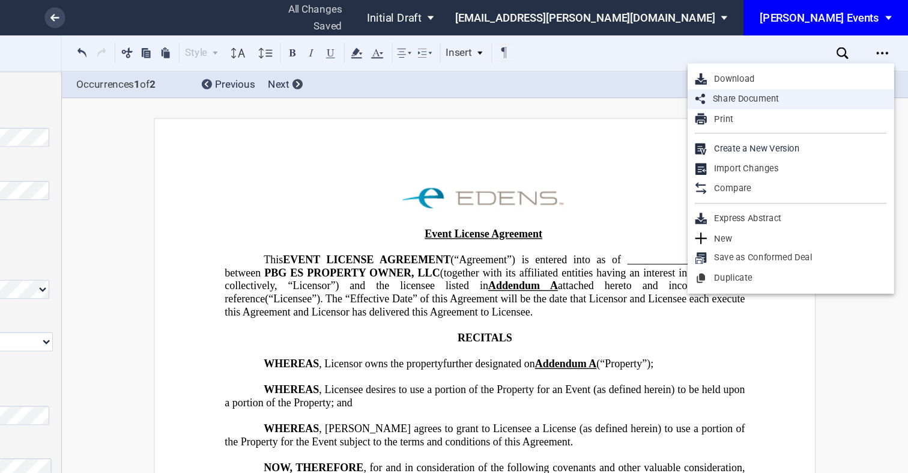
click at [810, 78] on div "Share Document" at bounding box center [817, 81] width 148 height 10
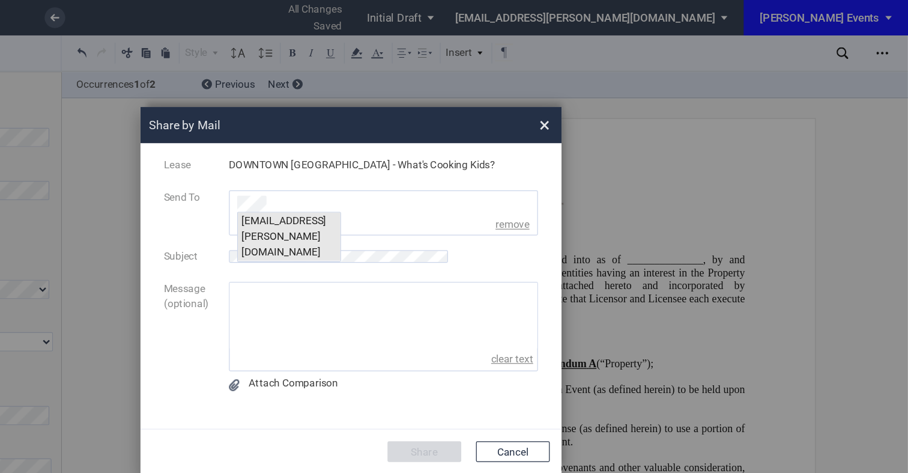
click at [380, 177] on div "msteeb@edens.com" at bounding box center [404, 193] width 84 height 40
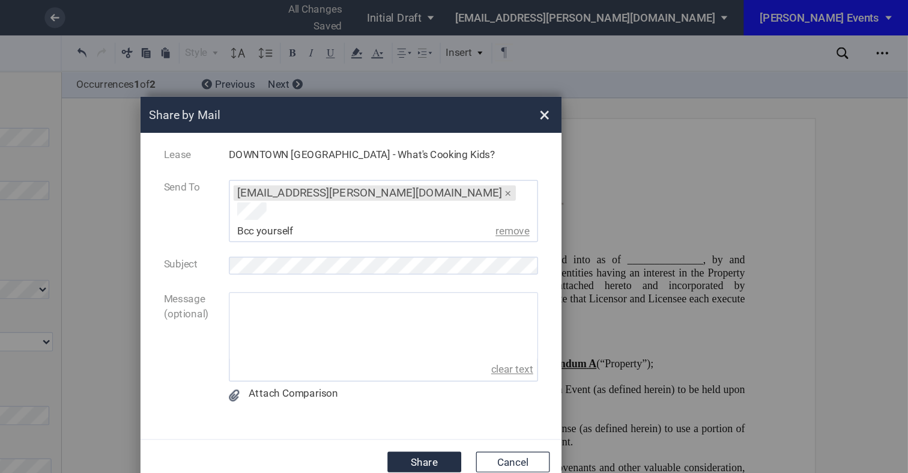
click at [367, 239] on textarea "message" at bounding box center [481, 265] width 251 height 53
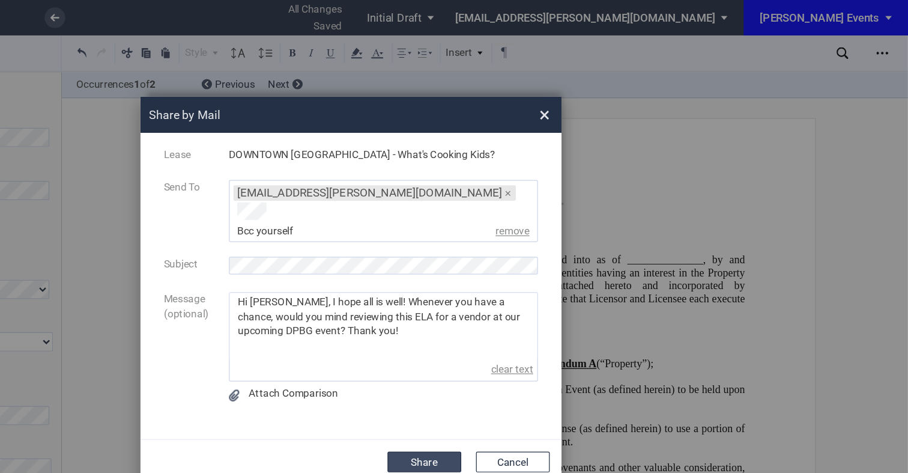
type textarea "Hi Malinda, I hope all is well! Whenever you have a chance, would you mind revi…"
click at [512, 368] on button "Share" at bounding box center [514, 376] width 60 height 17
